Goal: Task Accomplishment & Management: Use online tool/utility

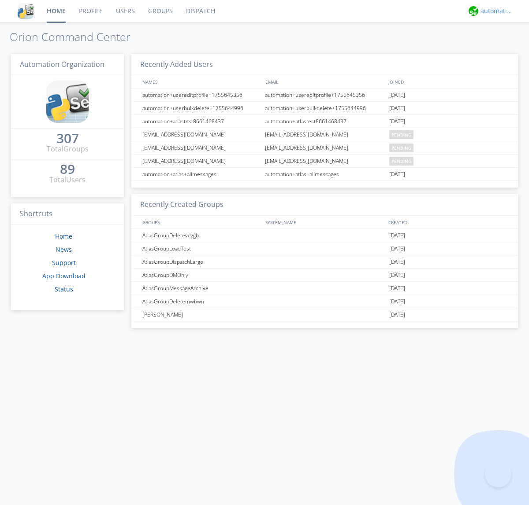
click at [494, 11] on div "automation+atlas" at bounding box center [496, 11] width 33 height 9
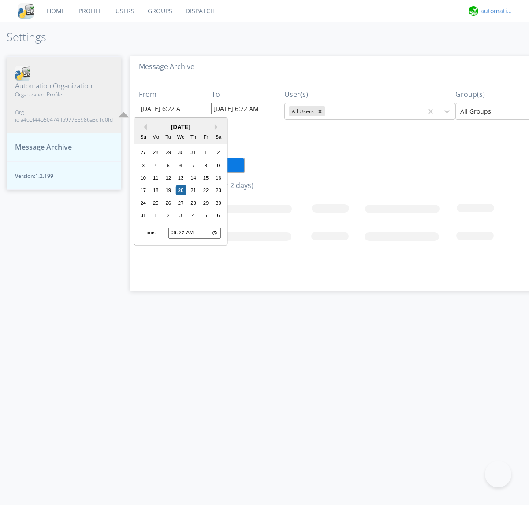
type input "[DATE] 6:22 AM"
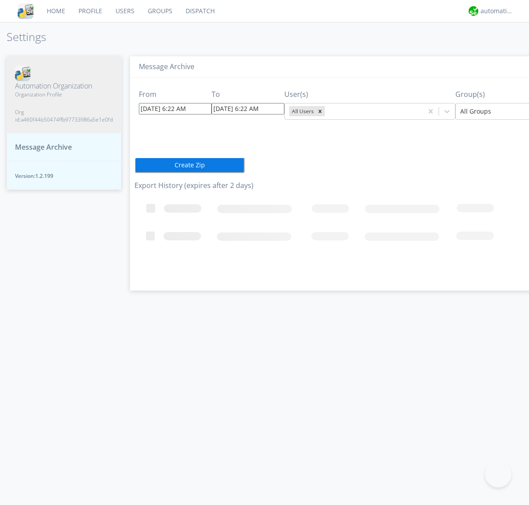
click at [319, 111] on icon "Remove All Users" at bounding box center [320, 111] width 3 height 3
click at [326, 111] on input "text" at bounding box center [327, 111] width 2 height 9
click at [488, 111] on div at bounding box center [524, 111] width 129 height 11
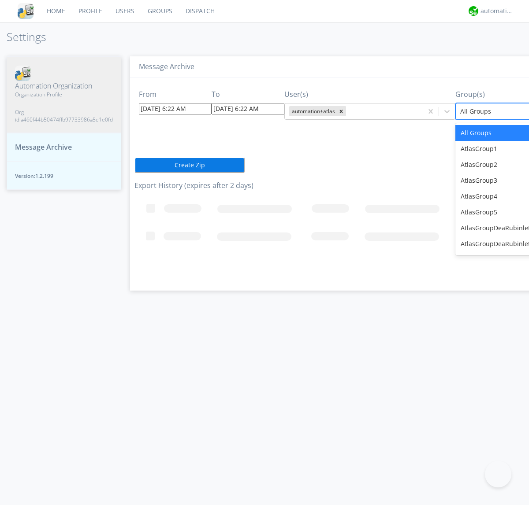
click at [134, 165] on button "Create Zip" at bounding box center [189, 165] width 110 height 16
